Goal: Task Accomplishment & Management: Manage account settings

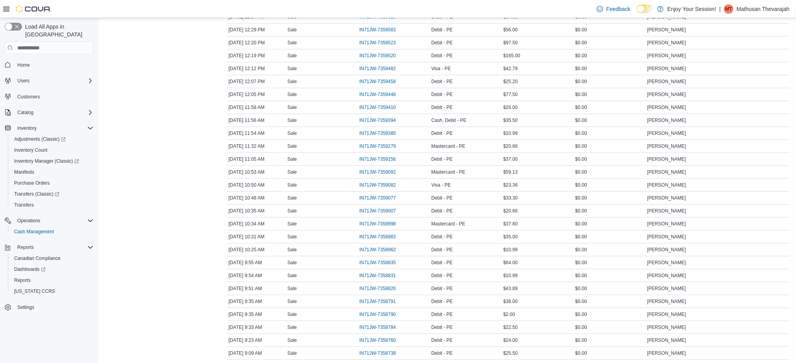
scroll to position [1139, 0]
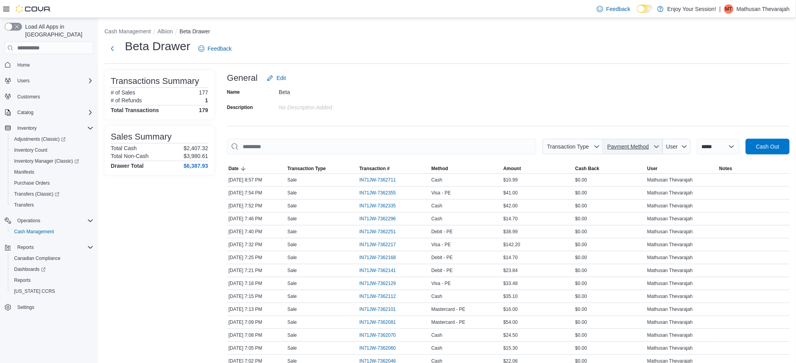
click at [625, 145] on span "Payment Method" at bounding box center [628, 147] width 42 height 6
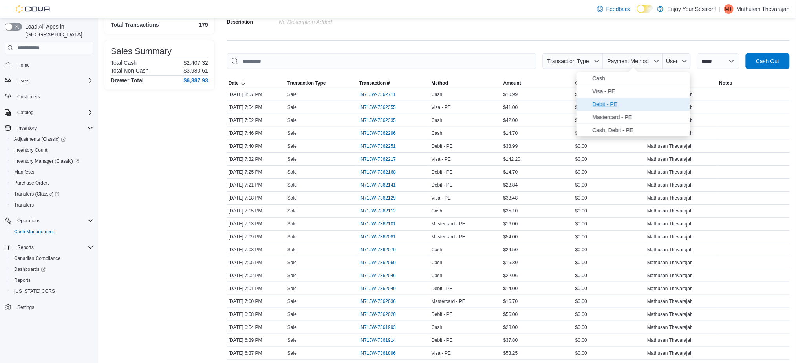
scroll to position [86, 0]
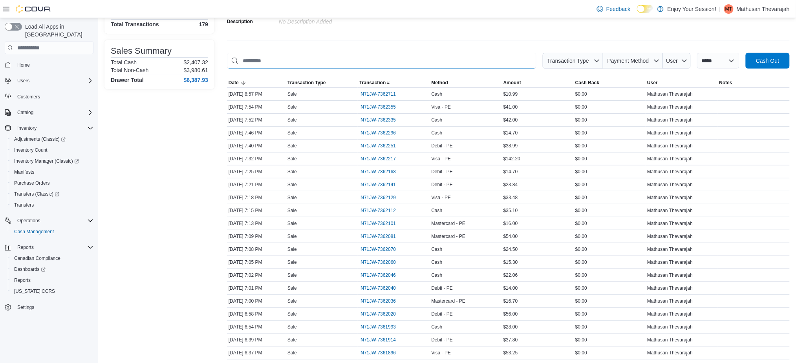
click at [502, 66] on input "This is a search bar. As you type, the results lower in the page will automatic…" at bounding box center [381, 61] width 309 height 16
click at [566, 53] on span "Transaction Type" at bounding box center [573, 61] width 54 height 16
click at [435, 55] on input "This is a search bar. As you type, the results lower in the page will automatic…" at bounding box center [381, 61] width 309 height 16
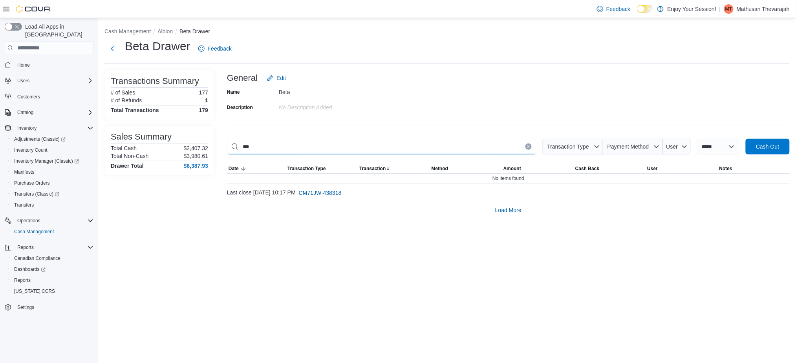
scroll to position [0, 0]
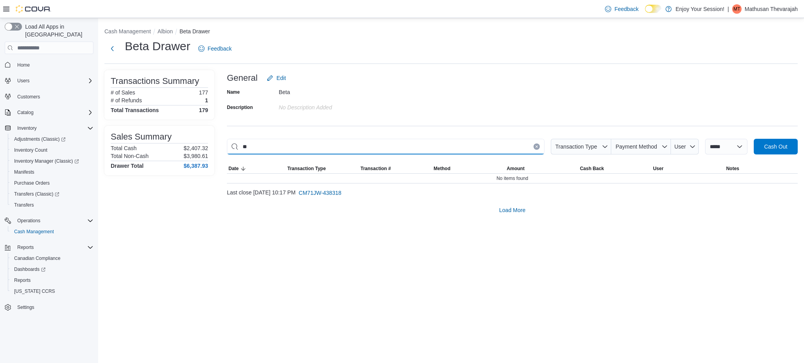
type input "*"
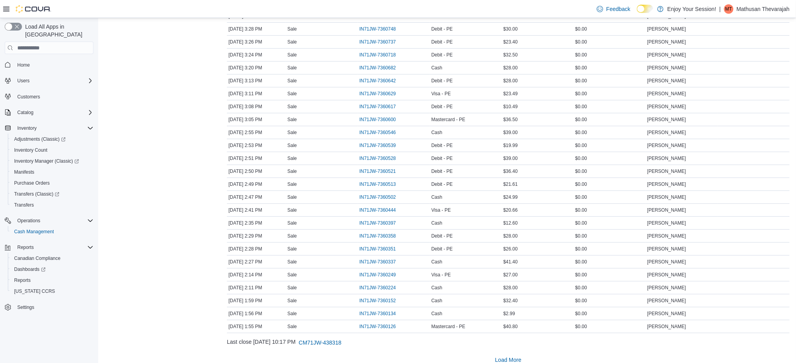
scroll to position [1148, 0]
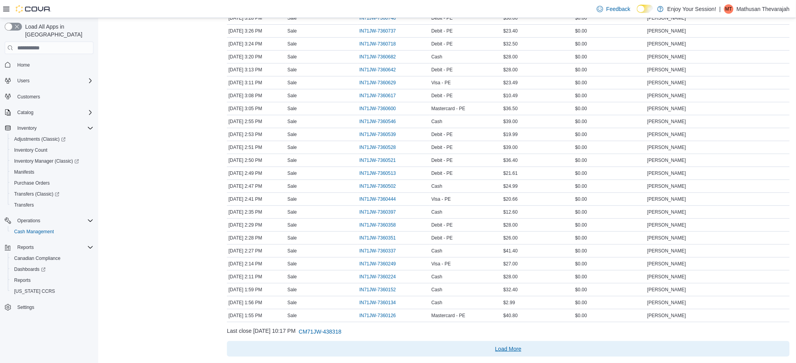
click at [522, 356] on span "Load More" at bounding box center [508, 349] width 556 height 16
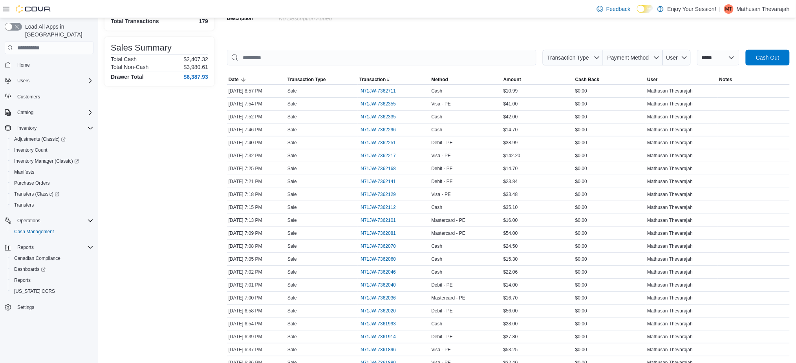
scroll to position [0, 0]
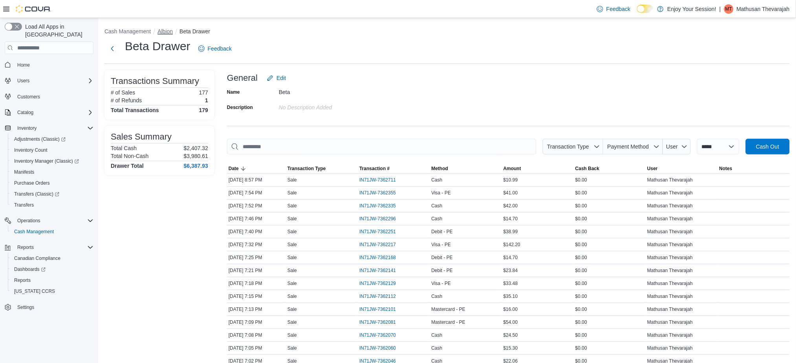
click at [172, 35] on button "Albion" at bounding box center [164, 31] width 15 height 6
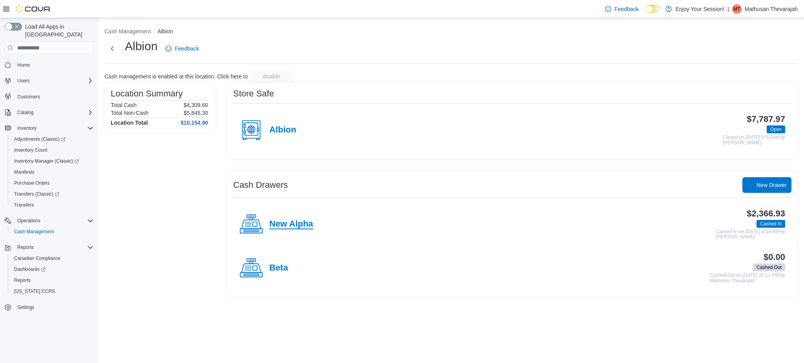
click at [296, 223] on h4 "New Alpha" at bounding box center [291, 224] width 44 height 10
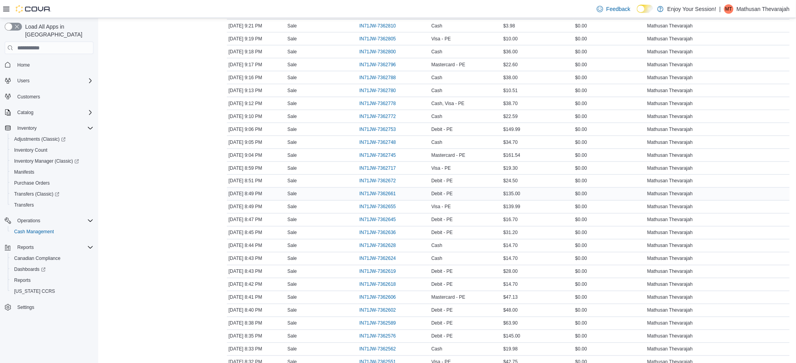
scroll to position [362, 0]
click at [382, 286] on span "IN71JW-7362618" at bounding box center [377, 284] width 37 height 6
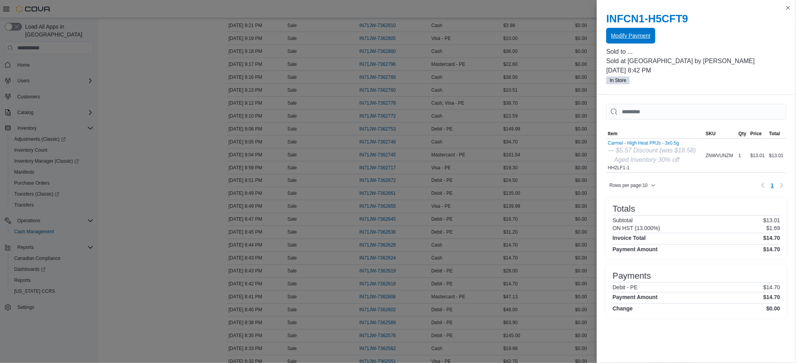
click at [642, 36] on span "Modify Payment" at bounding box center [630, 36] width 39 height 8
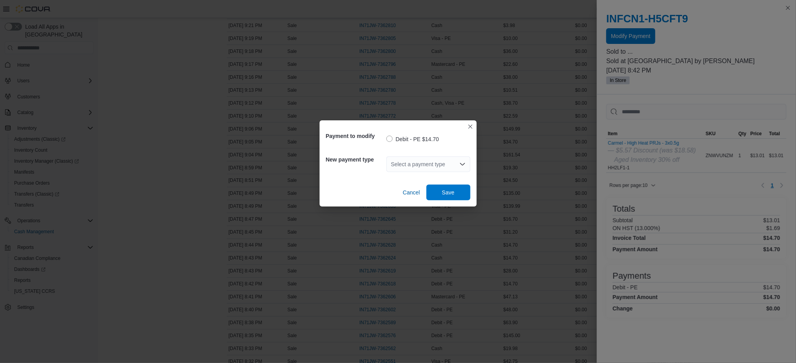
click at [415, 165] on div "Select a payment type" at bounding box center [428, 165] width 84 height 16
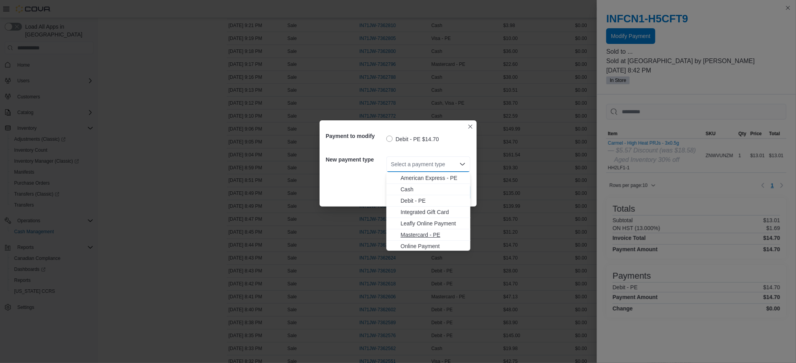
click at [419, 232] on span "Mastercard - PE" at bounding box center [432, 235] width 65 height 8
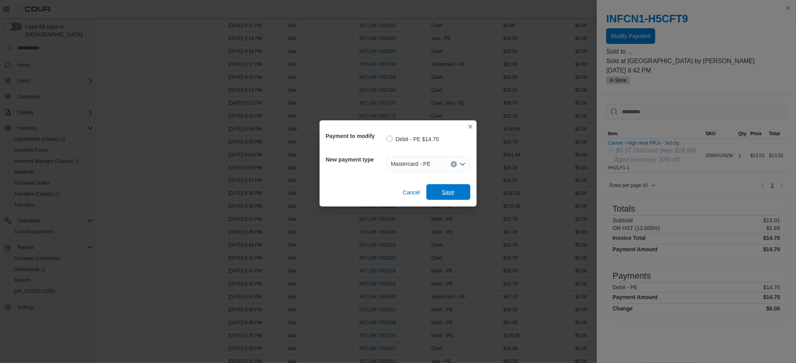
click at [458, 195] on span "Save" at bounding box center [448, 192] width 35 height 16
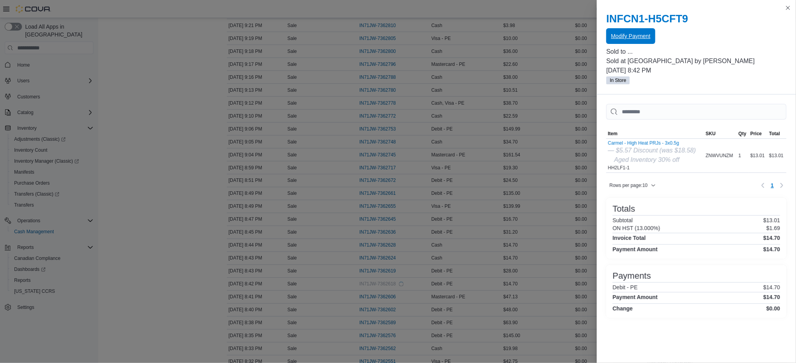
scroll to position [0, 0]
